Goal: Task Accomplishment & Management: Complete application form

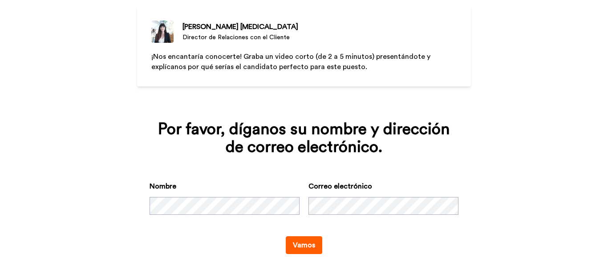
scroll to position [68, 0]
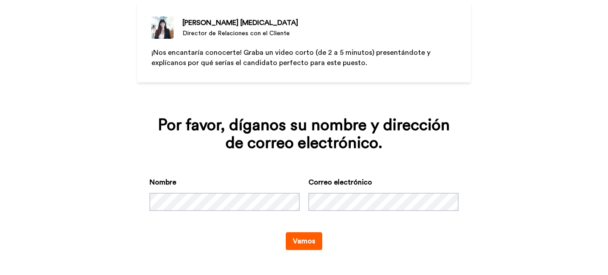
click at [306, 243] on font "Vamos" at bounding box center [304, 240] width 22 height 7
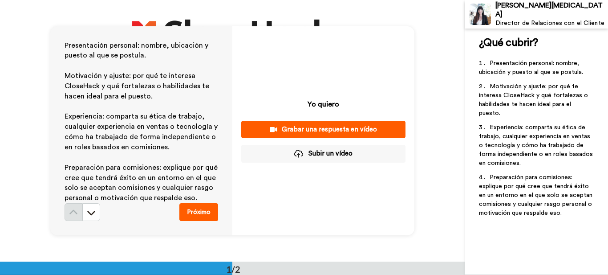
click at [330, 129] on font "Grabar una respuesta en vídeo" at bounding box center [329, 129] width 95 height 7
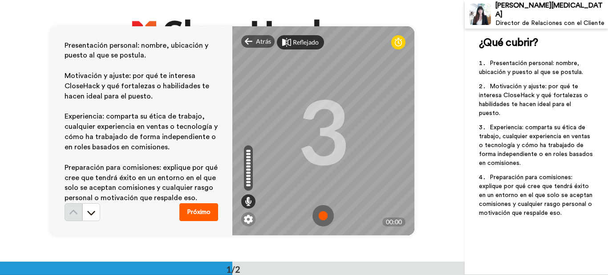
click at [299, 42] on font "Reflejado" at bounding box center [306, 42] width 26 height 8
click at [289, 44] on div "Espejo" at bounding box center [297, 42] width 40 height 14
click at [289, 44] on div "Reflejado" at bounding box center [300, 42] width 47 height 14
click at [289, 44] on div "Espejo" at bounding box center [297, 42] width 40 height 14
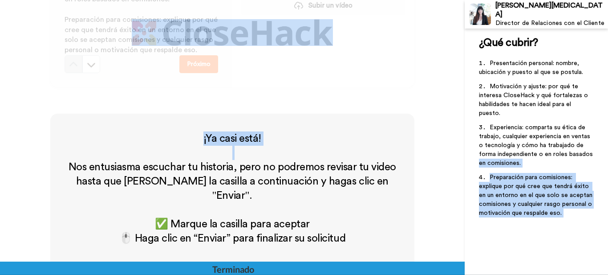
scroll to position [154, 0]
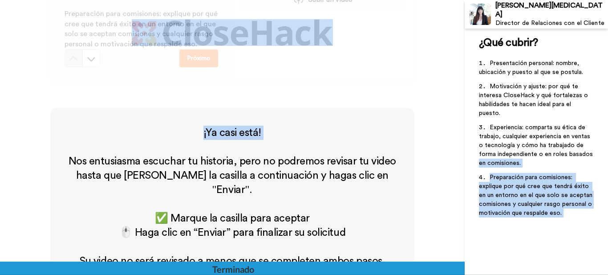
drag, startPoint x: 465, startPoint y: 163, endPoint x: 463, endPoint y: 145, distance: 18.8
click at [463, 145] on div "[PERSON_NAME][MEDICAL_DATA] Director de Relaciones con el Cliente ¿Qué cubrir? …" at bounding box center [304, 137] width 608 height 275
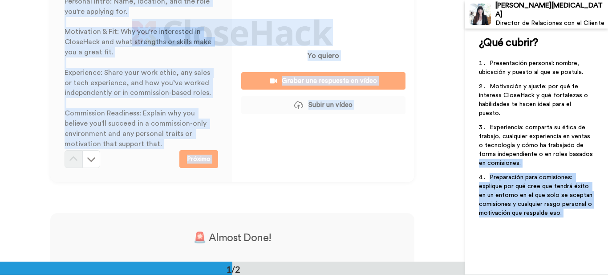
scroll to position [0, 0]
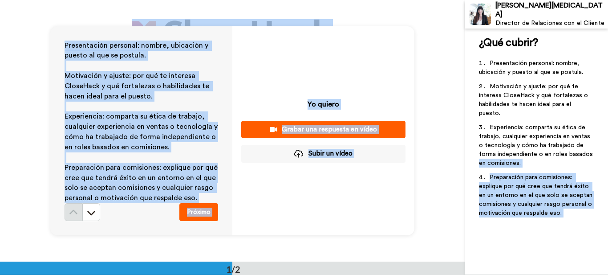
click at [322, 155] on font "Subir un vídeo" at bounding box center [331, 153] width 44 height 7
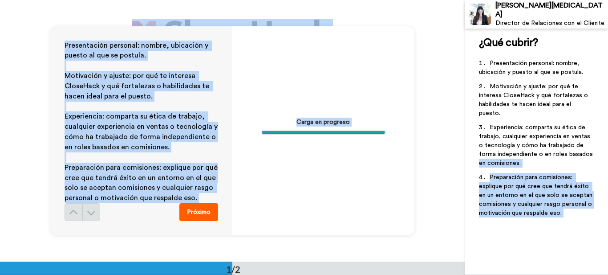
click at [450, 37] on div "Presentación personal: nombre, ubicación y puesto al que se postula. ﻿ Motivaci…" at bounding box center [232, 130] width 465 height 261
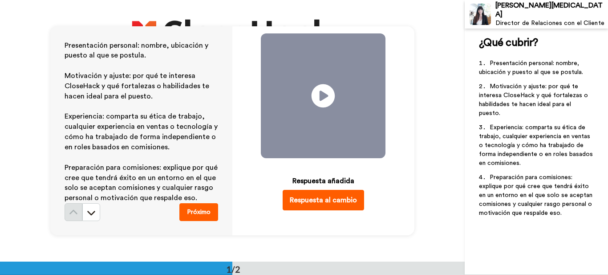
click at [317, 98] on icon at bounding box center [324, 96] width 24 height 24
click at [314, 99] on icon at bounding box center [324, 96] width 24 height 24
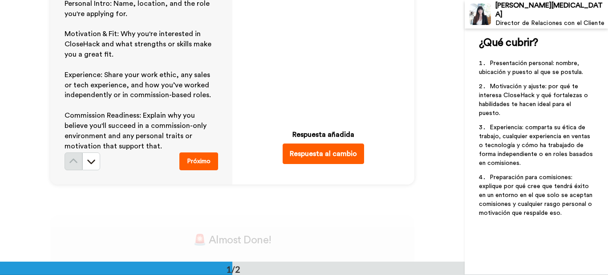
scroll to position [42, 0]
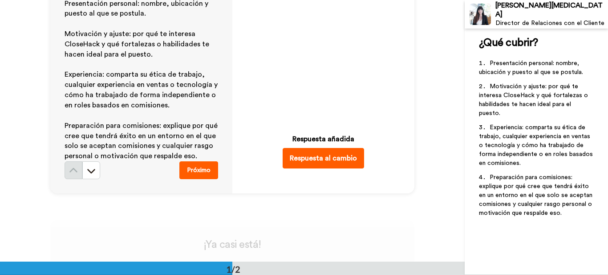
click at [327, 51] on icon at bounding box center [324, 54] width 24 height 24
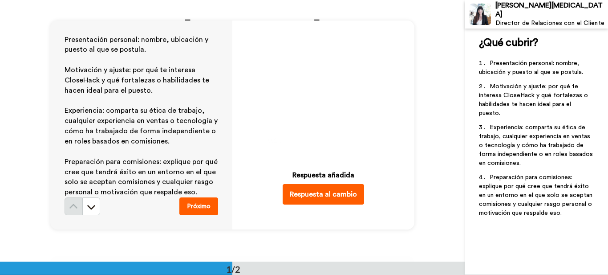
scroll to position [1, 0]
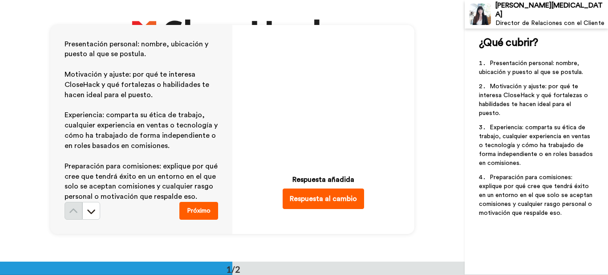
click at [312, 200] on font "Respuesta al cambio" at bounding box center [323, 198] width 67 height 7
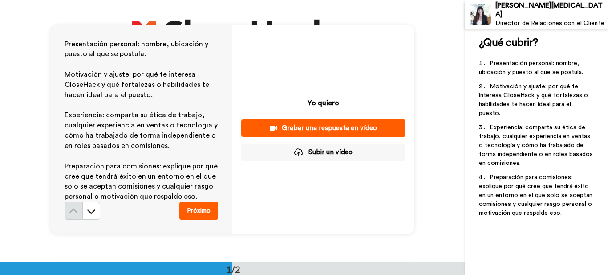
click at [319, 154] on font "Subir un vídeo" at bounding box center [331, 152] width 44 height 7
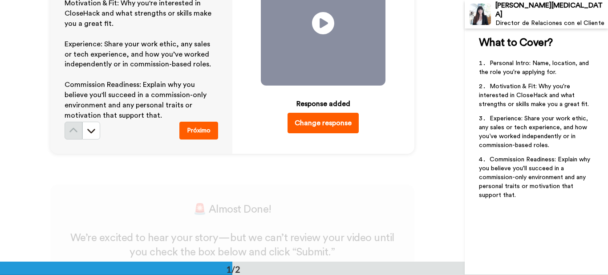
scroll to position [73, 0]
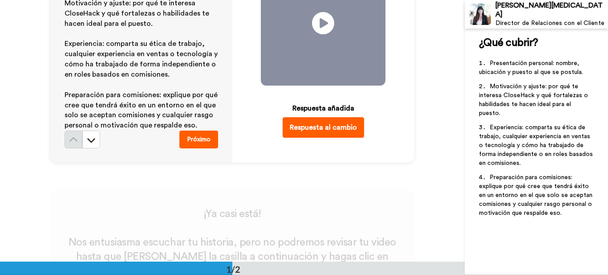
click at [200, 139] on font "Próximo" at bounding box center [199, 139] width 24 height 6
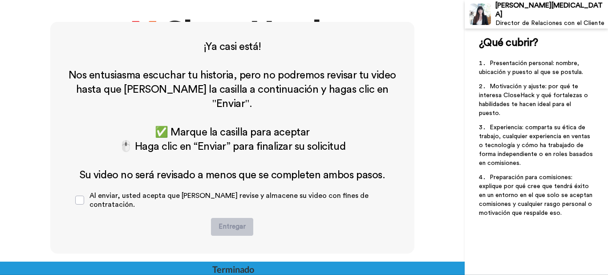
scroll to position [235, 0]
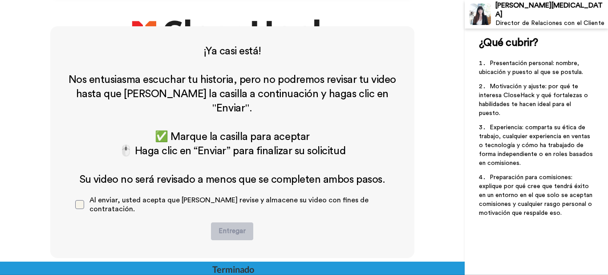
click at [80, 200] on span at bounding box center [79, 204] width 9 height 9
click at [228, 228] on font "Entregar" at bounding box center [232, 231] width 27 height 7
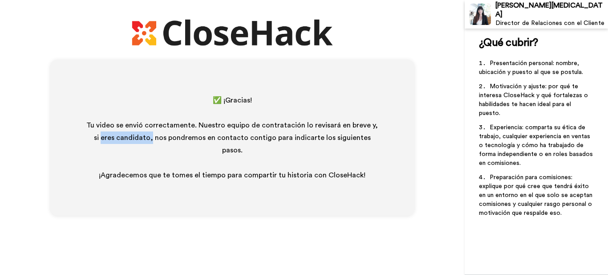
drag, startPoint x: 92, startPoint y: 145, endPoint x: 143, endPoint y: 147, distance: 50.4
click at [143, 147] on font "Tu video se envió correctamente. Nuestro equipo de contratación lo revisará en …" at bounding box center [233, 138] width 294 height 32
